Goal: Transaction & Acquisition: Purchase product/service

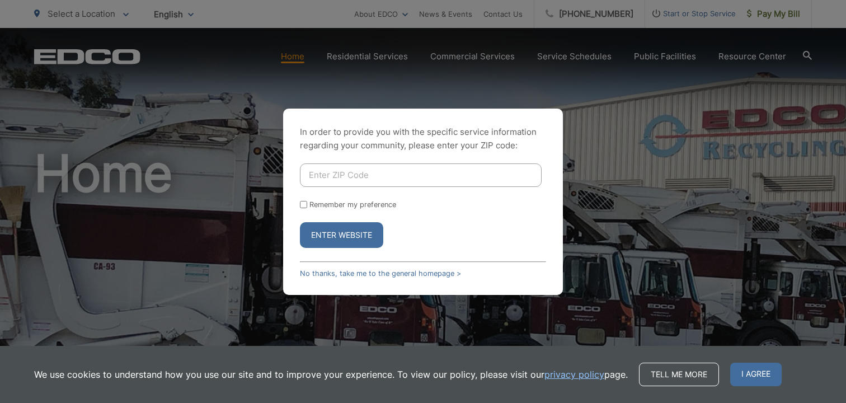
click at [325, 182] on input "Enter ZIP Code" at bounding box center [421, 175] width 242 height 24
type input "92082"
click at [338, 206] on label "Remember my preference" at bounding box center [353, 204] width 87 height 8
click at [307, 206] on input "Remember my preference" at bounding box center [303, 204] width 7 height 7
checkbox input "true"
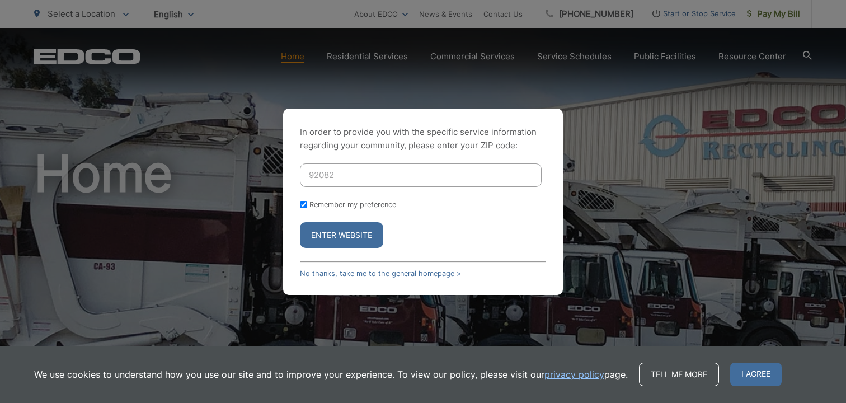
click at [326, 224] on button "Enter Website" at bounding box center [341, 235] width 83 height 26
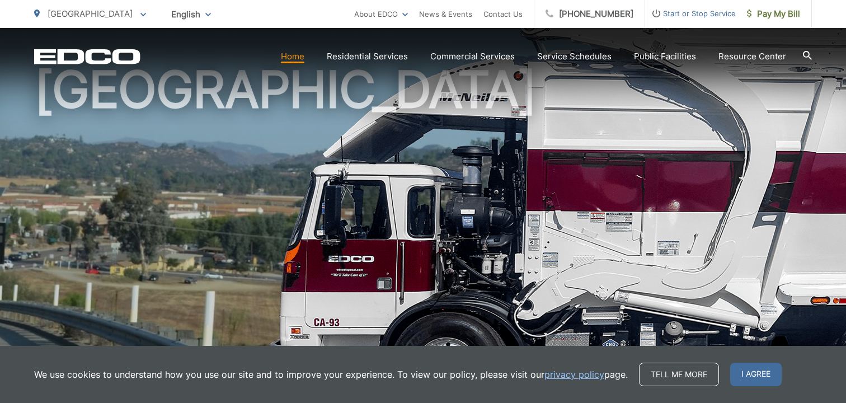
scroll to position [85, 0]
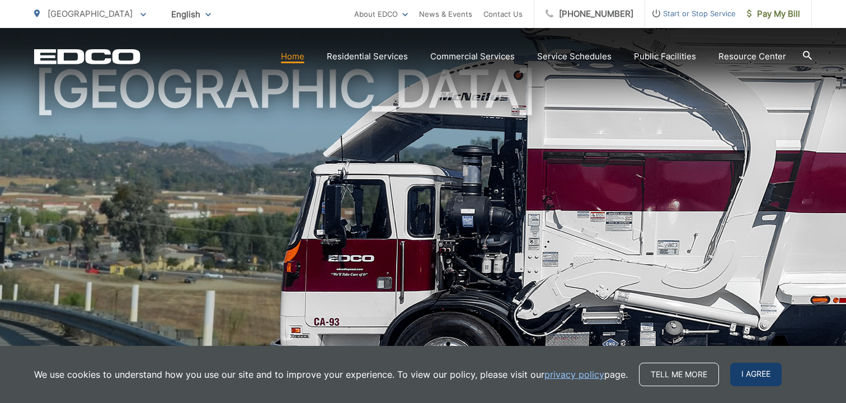
click at [746, 378] on span "I agree" at bounding box center [755, 375] width 51 height 24
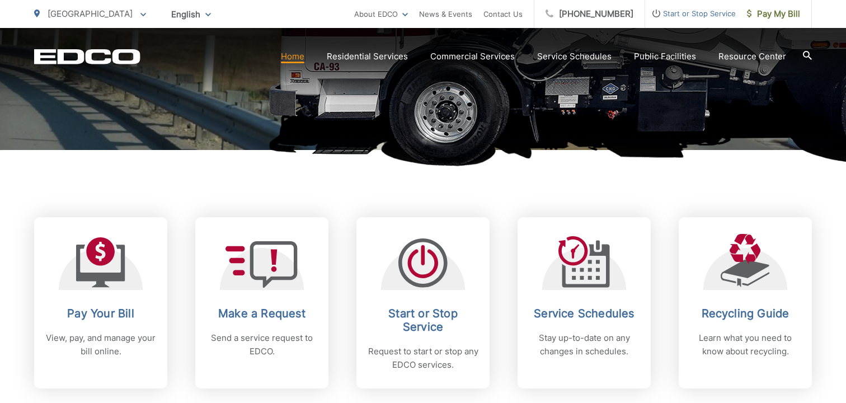
scroll to position [355, 0]
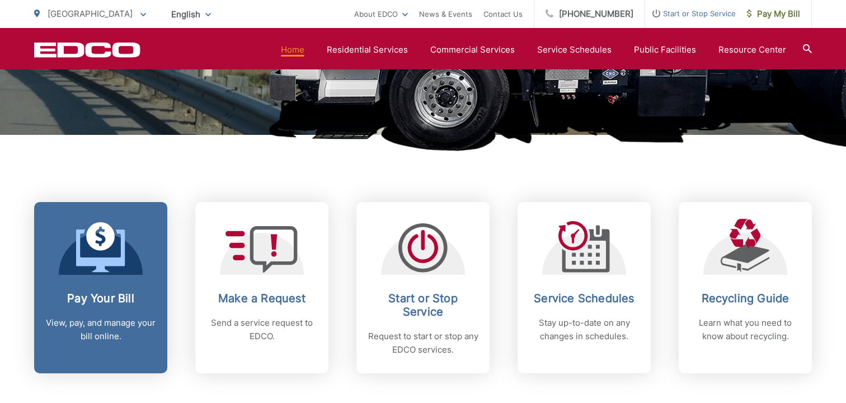
click at [106, 242] on icon at bounding box center [100, 236] width 29 height 29
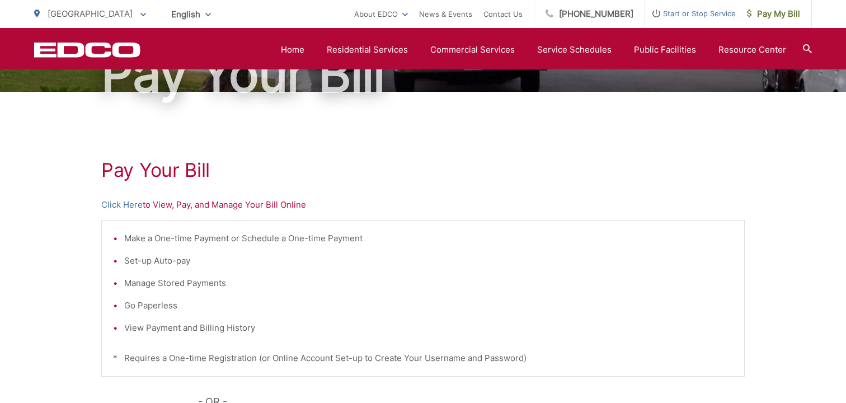
scroll to position [110, 0]
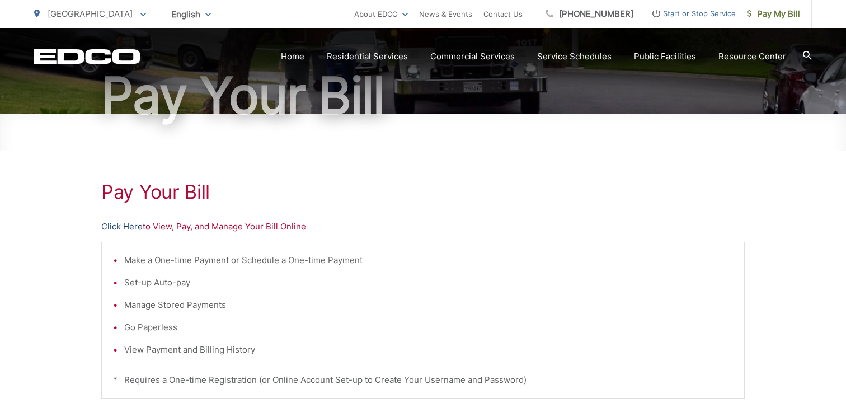
click at [119, 227] on link "Click Here" at bounding box center [121, 226] width 41 height 13
